Goal: Information Seeking & Learning: Find specific fact

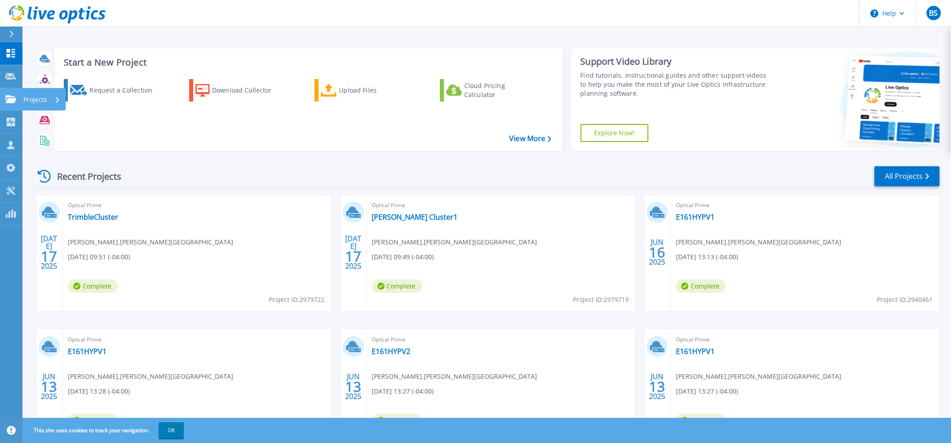
click at [11, 102] on icon at bounding box center [10, 99] width 11 height 8
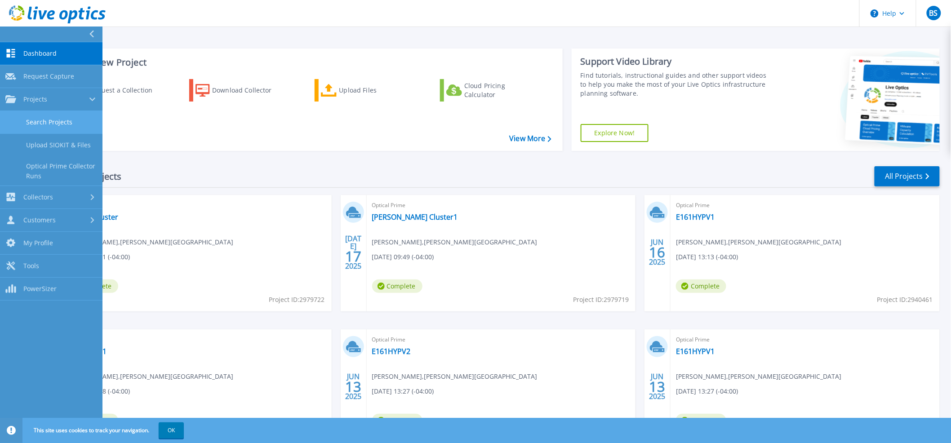
click at [27, 120] on link "Search Projects" at bounding box center [51, 122] width 102 height 23
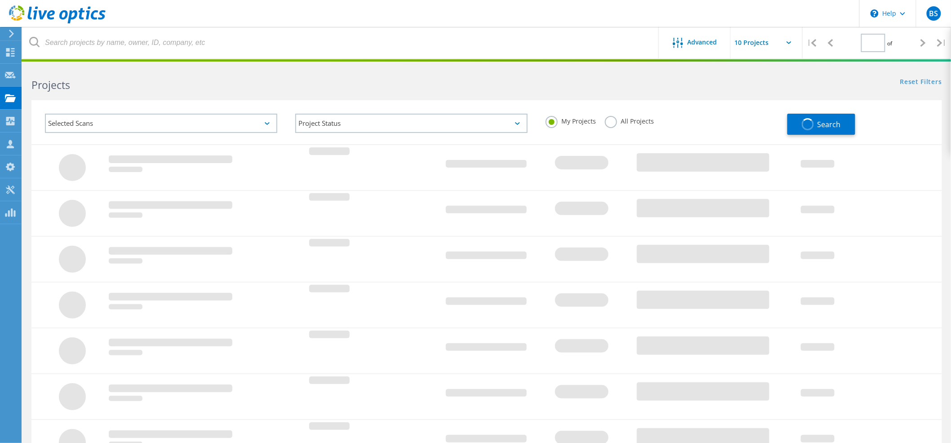
type input "1"
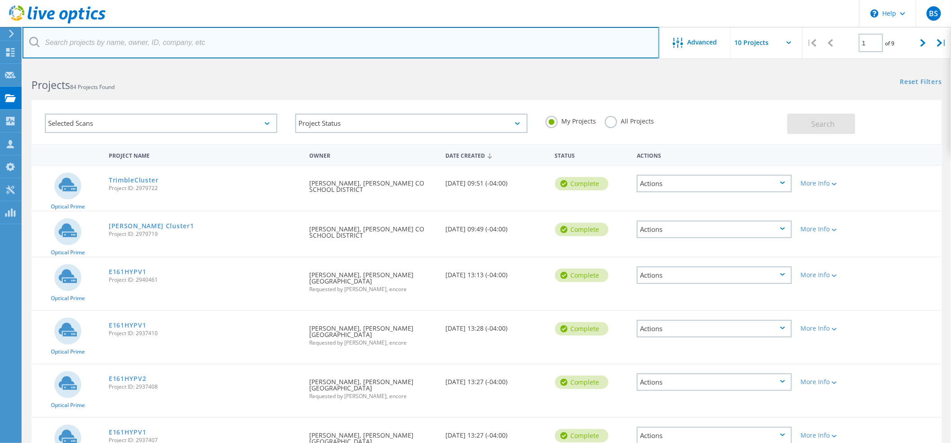
click at [142, 49] on input "text" at bounding box center [340, 42] width 637 height 31
type input "[PERSON_NAME]"
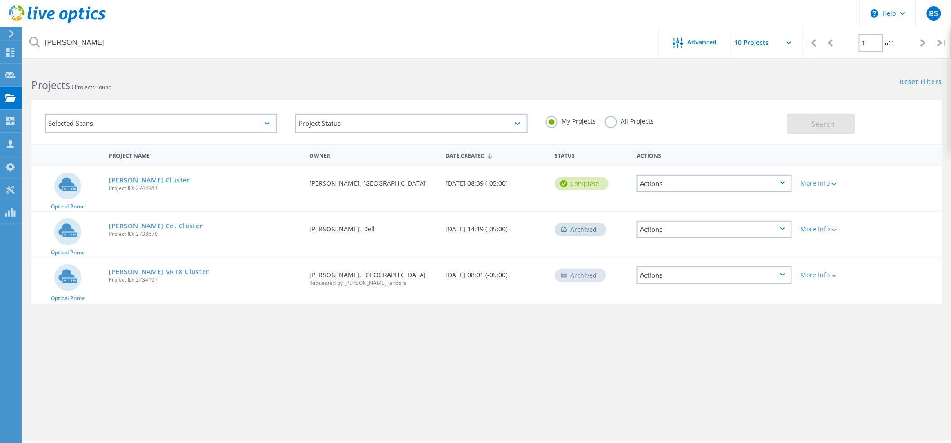
click at [130, 180] on link "[PERSON_NAME] Cluster" at bounding box center [149, 180] width 81 height 6
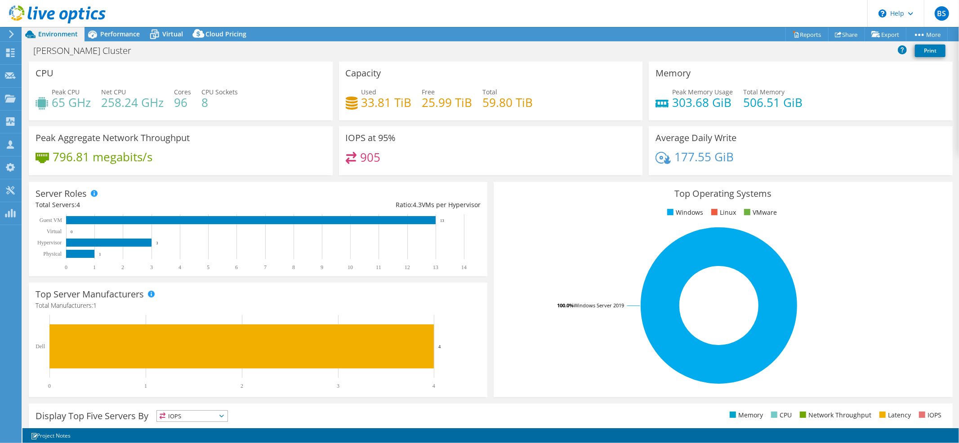
select select "USD"
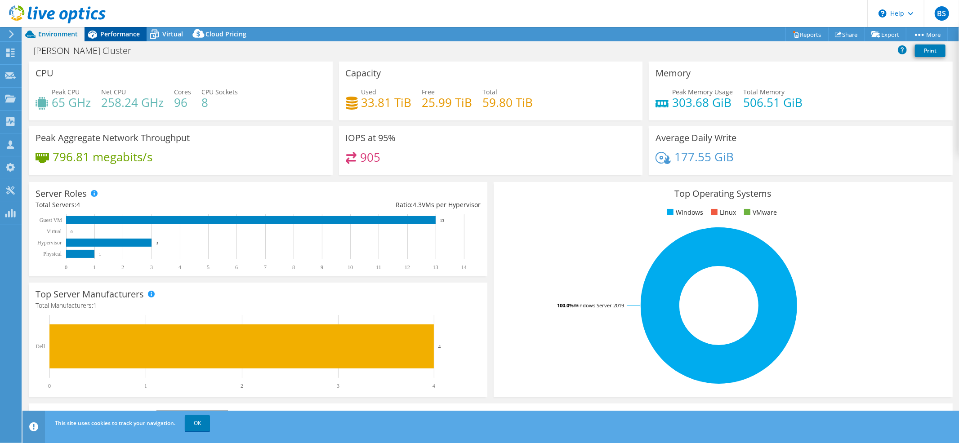
click at [118, 35] on span "Performance" at bounding box center [120, 34] width 40 height 9
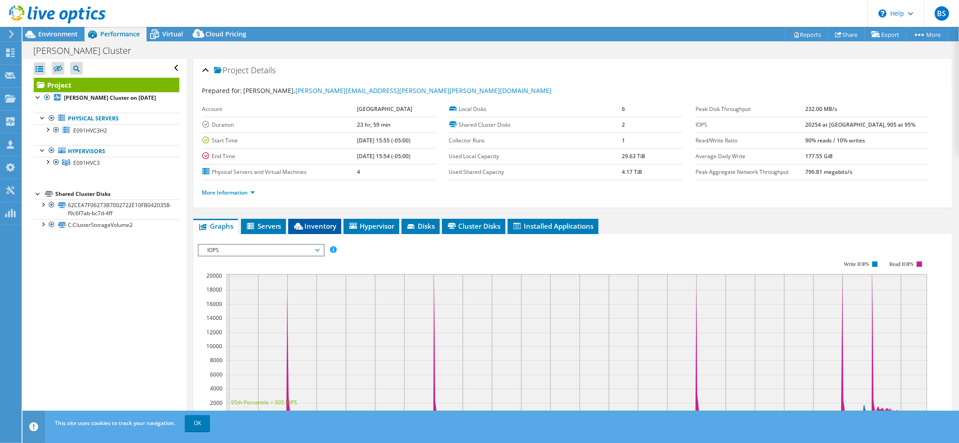
click at [319, 222] on span "Inventory" at bounding box center [315, 226] width 44 height 9
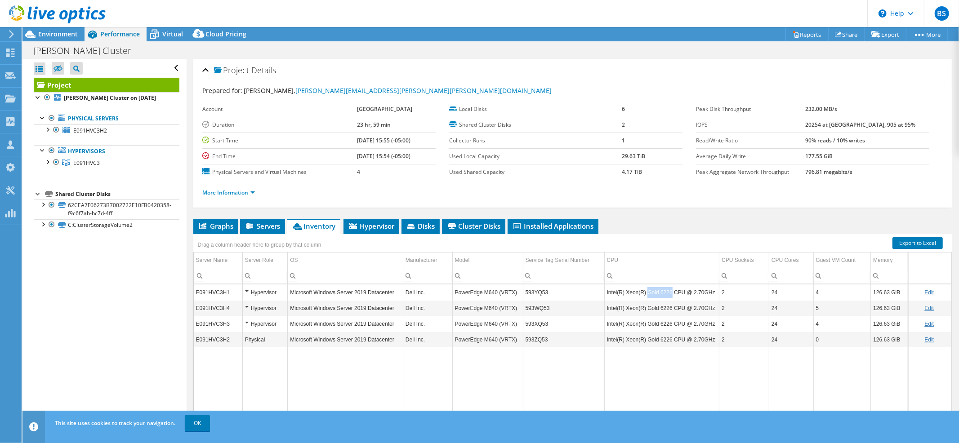
drag, startPoint x: 643, startPoint y: 289, endPoint x: 667, endPoint y: 288, distance: 24.3
click at [667, 288] on td "Intel(R) Xeon(R) Gold 6226 CPU @ 2.70GHz" at bounding box center [661, 292] width 115 height 16
click at [51, 27] on div at bounding box center [53, 15] width 106 height 30
click at [54, 32] on span "Environment" at bounding box center [58, 34] width 40 height 9
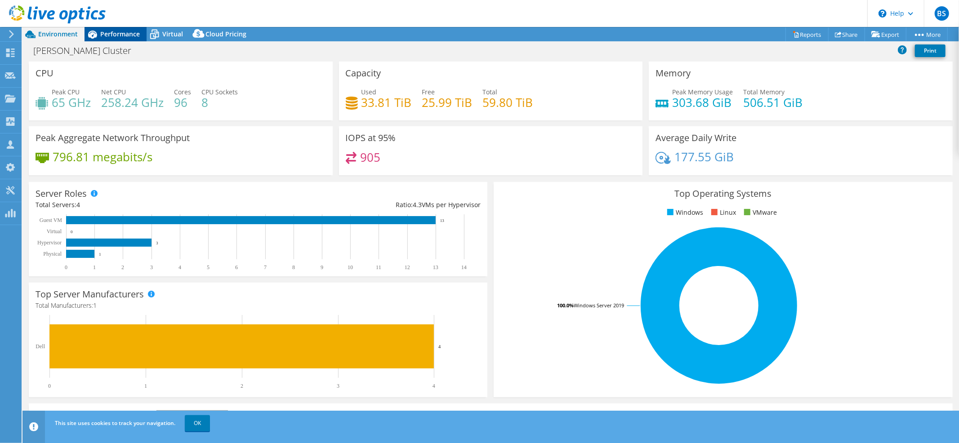
click at [128, 38] on div "Performance" at bounding box center [115, 34] width 62 height 14
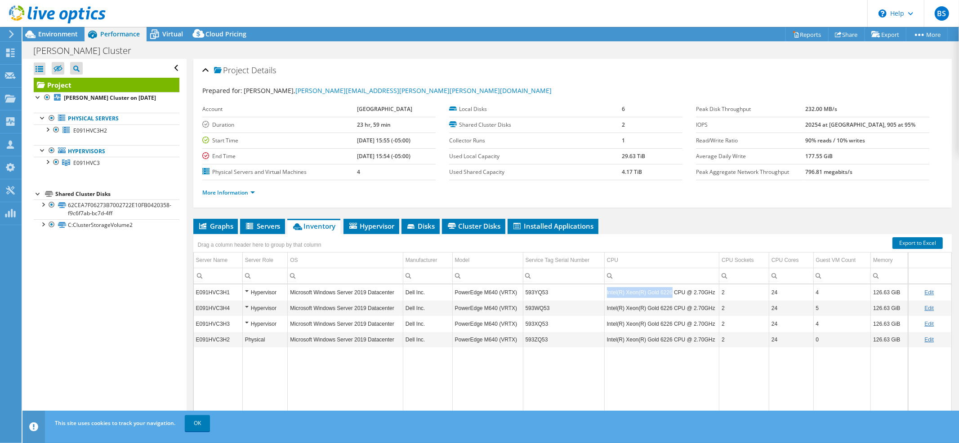
drag, startPoint x: 603, startPoint y: 288, endPoint x: 668, endPoint y: 288, distance: 65.2
click at [668, 288] on td "Intel(R) Xeon(R) Gold 6226 CPU @ 2.70GHz" at bounding box center [661, 292] width 115 height 16
copy td "Intel(R) Xeon(R) Gold 6226"
click at [53, 39] on div "Environment" at bounding box center [53, 34] width 62 height 14
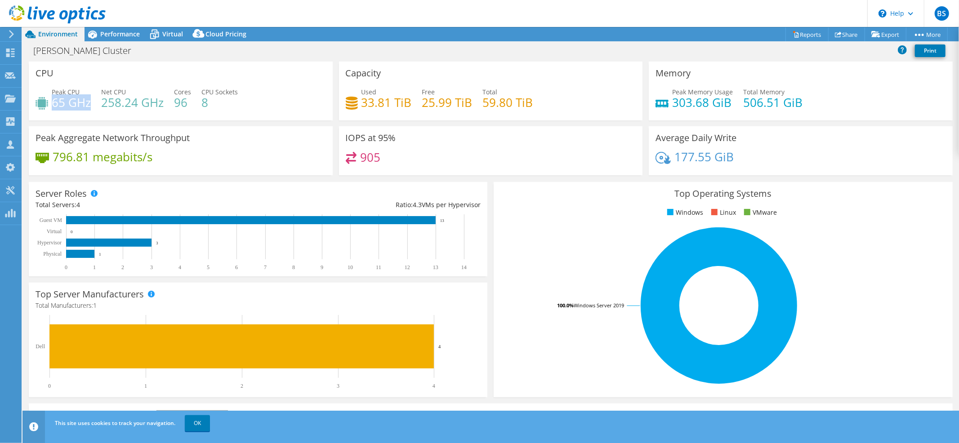
drag, startPoint x: 53, startPoint y: 102, endPoint x: 89, endPoint y: 103, distance: 35.5
click at [89, 103] on h4 "65 GHz" at bounding box center [71, 103] width 39 height 10
copy h4 "65 GHz"
